Goal: Information Seeking & Learning: Learn about a topic

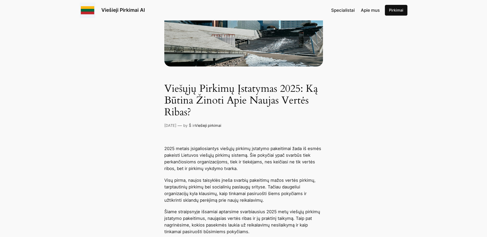
scroll to position [183, 0]
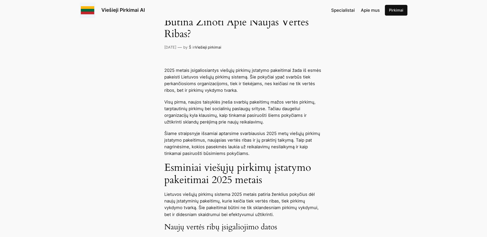
click at [185, 135] on p "Šiame straipsnyje išsamiai aptarsime svarbiausius 2025 metų viešųjų pirkimų įst…" at bounding box center [243, 143] width 159 height 27
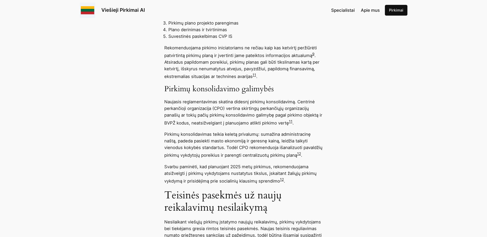
scroll to position [2064, 0]
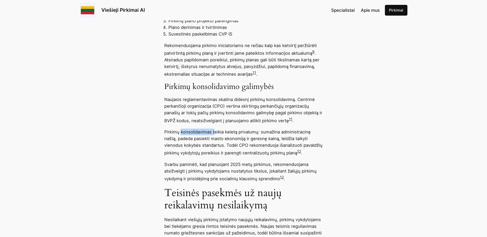
drag, startPoint x: 182, startPoint y: 136, endPoint x: 218, endPoint y: 140, distance: 36.0
click at [215, 139] on p "Pirkimų konsolidavimas teikia keletą privalumų: sumažina administracinę naštą, …" at bounding box center [243, 143] width 159 height 28
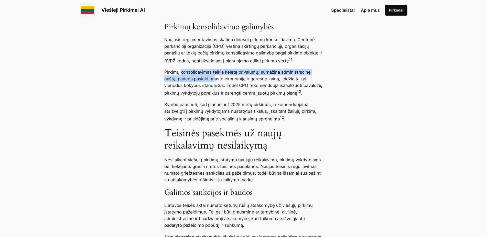
scroll to position [2142, 0]
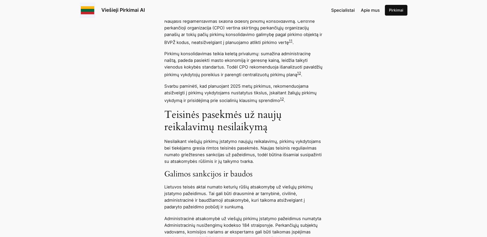
click at [249, 78] on p "Pirkimų konsolidavimas teikia keletą privalumų: sumažina administracinę naštą, …" at bounding box center [243, 64] width 159 height 28
click at [203, 203] on p "Lietuvos teisės aktai numato keturių rūšių atsakomybę už viešųjų pirkimų įstaty…" at bounding box center [243, 197] width 159 height 27
click at [234, 198] on p "Lietuvos teisės aktai numato keturių rūšių atsakomybę už viešųjų pirkimų įstaty…" at bounding box center [243, 197] width 159 height 27
drag, startPoint x: 205, startPoint y: 175, endPoint x: 230, endPoint y: 200, distance: 35.3
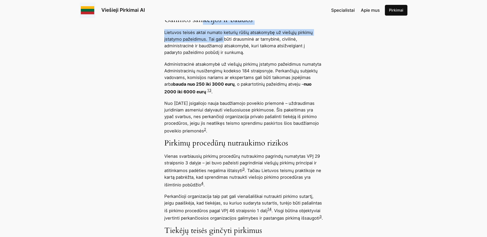
scroll to position [2299, 0]
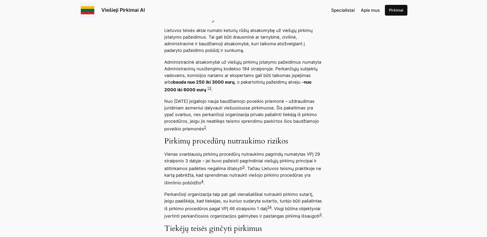
click at [193, 85] on strong "bauda nuo 250 iki 3000 eurų" at bounding box center [203, 82] width 61 height 5
click at [287, 84] on p "Administracinė atsakomybė už viešųjų pirkimų įstatymo pažeidimus numatyta Admin…" at bounding box center [243, 76] width 159 height 34
click at [296, 117] on p "Nuo [DATE] įsigaliojo nauja baudžiamojo poveikio priemonė – uždraudimas juridin…" at bounding box center [243, 115] width 159 height 34
click at [279, 130] on p "Nuo [DATE] įsigaliojo nauja baudžiamojo poveikio priemonė – uždraudimas juridin…" at bounding box center [243, 115] width 159 height 34
click at [286, 127] on p "Nuo [DATE] įsigaliojo nauja baudžiamojo poveikio priemonė – uždraudimas juridin…" at bounding box center [243, 115] width 159 height 34
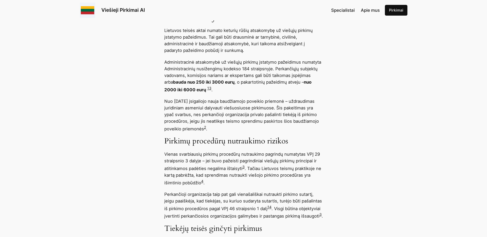
click at [257, 126] on p "Nuo [DATE] įsigaliojo nauja baudžiamojo poveikio priemonė – uždraudimas juridin…" at bounding box center [243, 115] width 159 height 34
click at [282, 123] on p "Nuo [DATE] įsigaliojo nauja baudžiamojo poveikio priemonė – uždraudimas juridin…" at bounding box center [243, 115] width 159 height 34
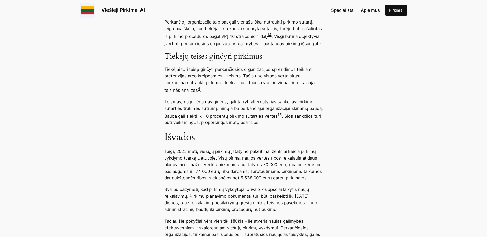
scroll to position [2534, 0]
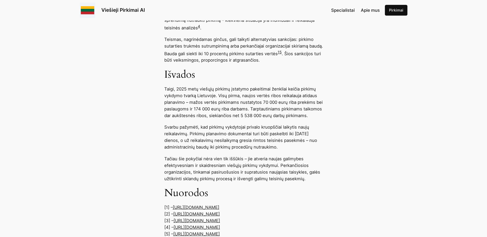
click at [213, 179] on p "Tačiau šie pokyčiai nėra vien tik iššūkis – jie atveria naujas galimybes efekty…" at bounding box center [243, 169] width 159 height 27
click at [198, 181] on p "Tačiau šie pokyčiai nėra vien tik iššūkis – jie atveria naujas galimybes efekty…" at bounding box center [243, 169] width 159 height 27
click at [245, 180] on p "Tačiau šie pokyčiai nėra vien tik iššūkis – jie atveria naujas galimybes efekty…" at bounding box center [243, 169] width 159 height 27
click at [219, 181] on p "Tačiau šie pokyčiai nėra vien tik iššūkis – jie atveria naujas galimybes efekty…" at bounding box center [243, 169] width 159 height 27
drag, startPoint x: 247, startPoint y: 181, endPoint x: 269, endPoint y: 181, distance: 21.8
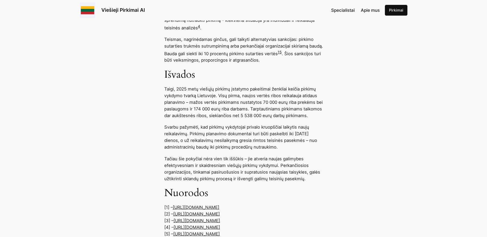
click at [247, 181] on p "Tačiau šie pokyčiai nėra vien tik iššūkis – jie atveria naujas galimybes efekty…" at bounding box center [243, 169] width 159 height 27
click at [283, 181] on p "Tačiau šie pokyčiai nėra vien tik iššūkis – jie atveria naujas galimybes efekty…" at bounding box center [243, 169] width 159 height 27
click at [255, 173] on p "Tačiau šie pokyčiai nėra vien tik iššūkis – jie atveria naujas galimybes efekty…" at bounding box center [243, 169] width 159 height 27
click at [292, 177] on p "Tačiau šie pokyčiai nėra vien tik iššūkis – jie atveria naujas galimybes efekty…" at bounding box center [243, 169] width 159 height 27
click at [211, 169] on p "Tačiau šie pokyčiai nėra vien tik iššūkis – jie atveria naujas galimybes efekty…" at bounding box center [243, 169] width 159 height 27
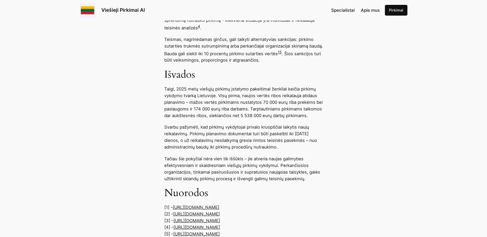
click at [252, 169] on p "Tačiau šie pokyčiai nėra vien tik iššūkis – jie atveria naujas galimybes efekty…" at bounding box center [243, 169] width 159 height 27
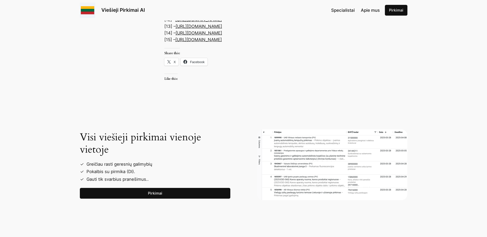
scroll to position [2899, 0]
